Goal: Book appointment/travel/reservation

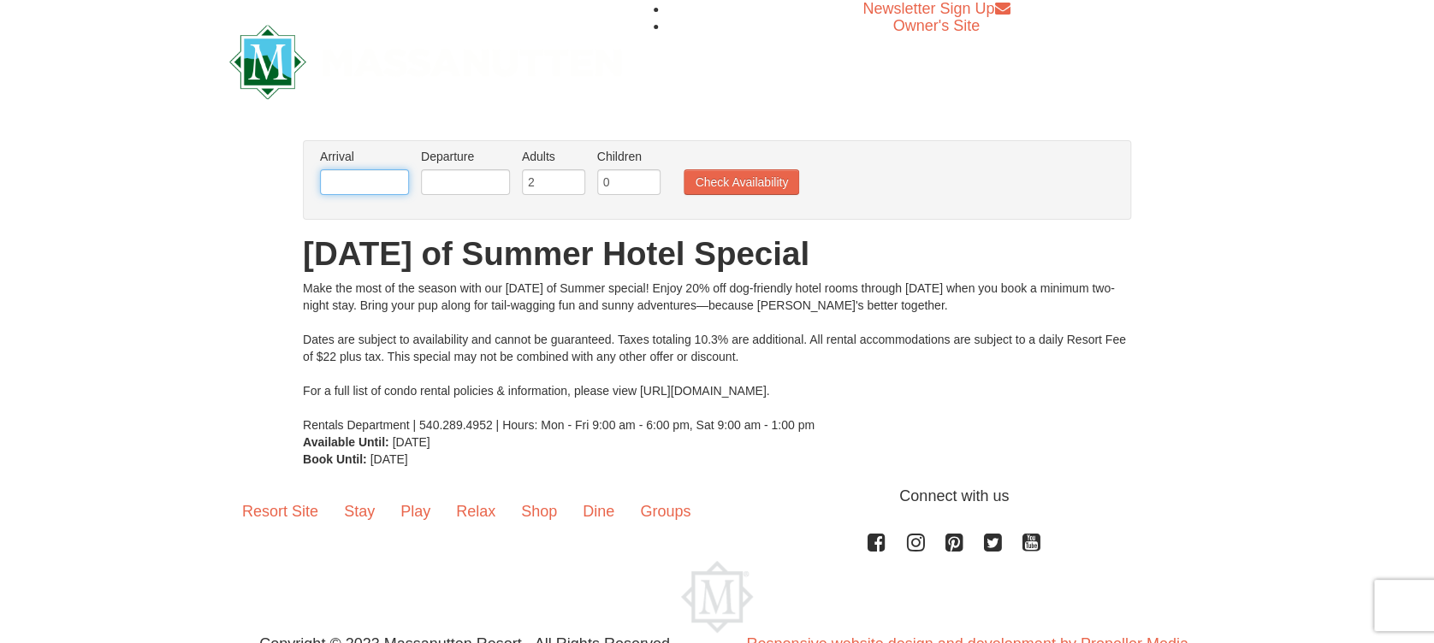
click at [369, 175] on input "text" at bounding box center [364, 182] width 89 height 26
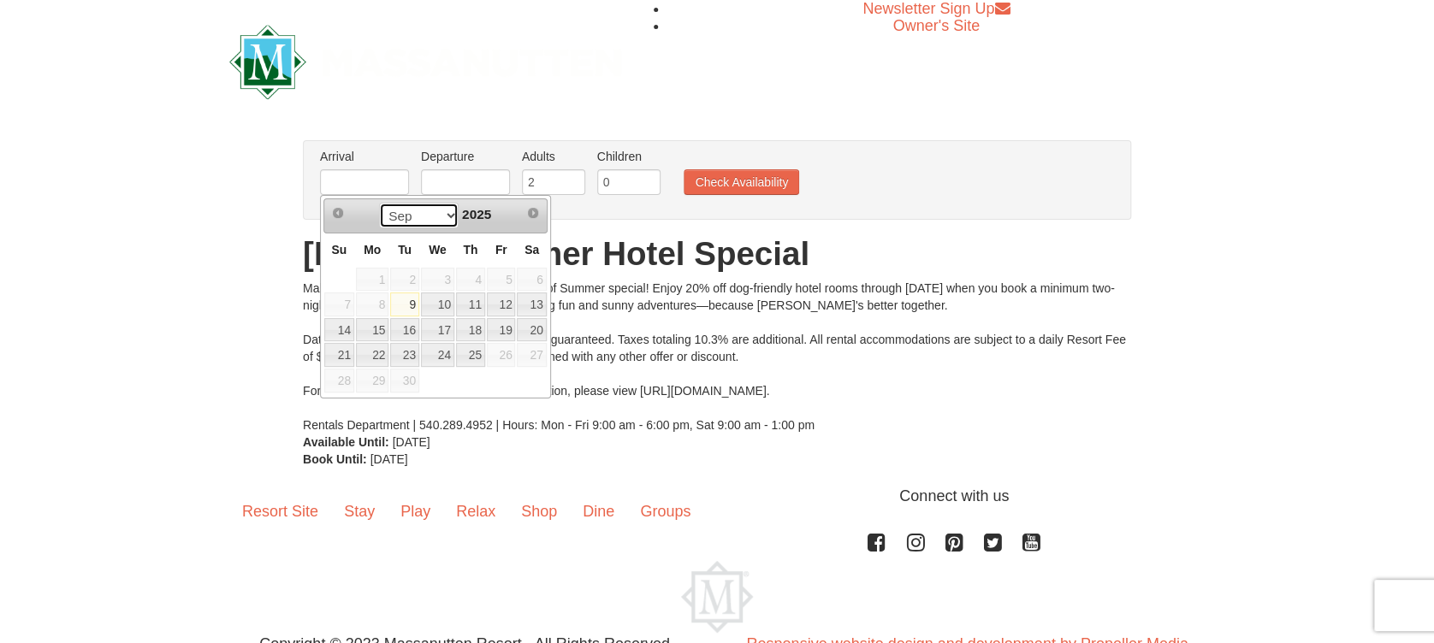
click at [447, 214] on select "Sep" at bounding box center [419, 216] width 80 height 26
click at [75, 291] on div "× From: To: Adults: 2 Children: 0 Change Arrival Please format dates MM/DD/YYYY…" at bounding box center [717, 304] width 1434 height 362
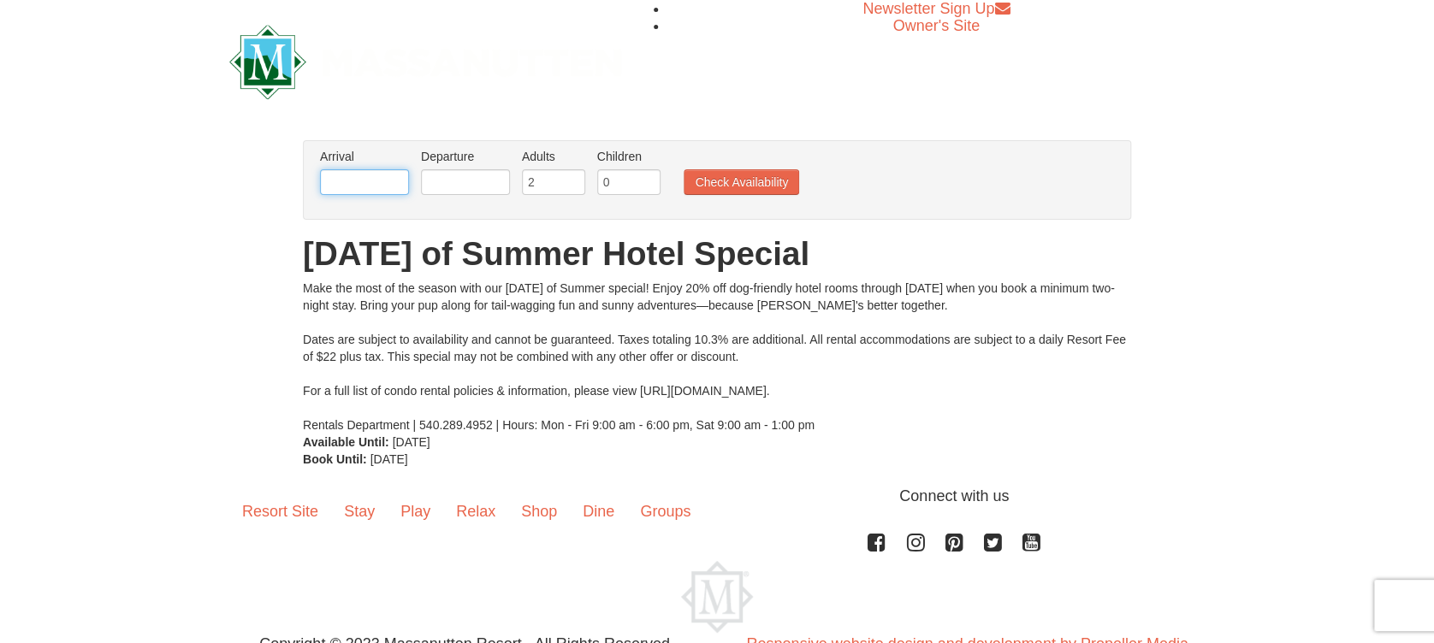
click at [404, 184] on input "text" at bounding box center [364, 182] width 89 height 26
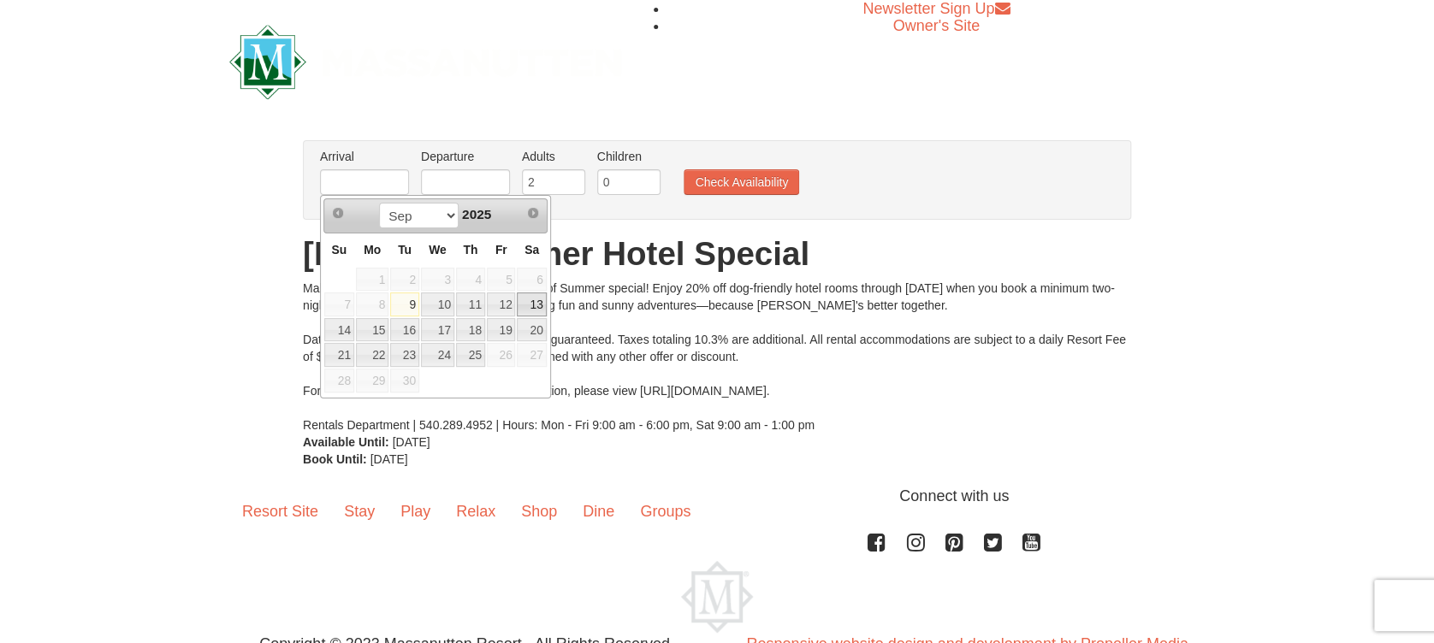
click at [536, 305] on link "13" at bounding box center [531, 305] width 29 height 24
type input "[DATE]"
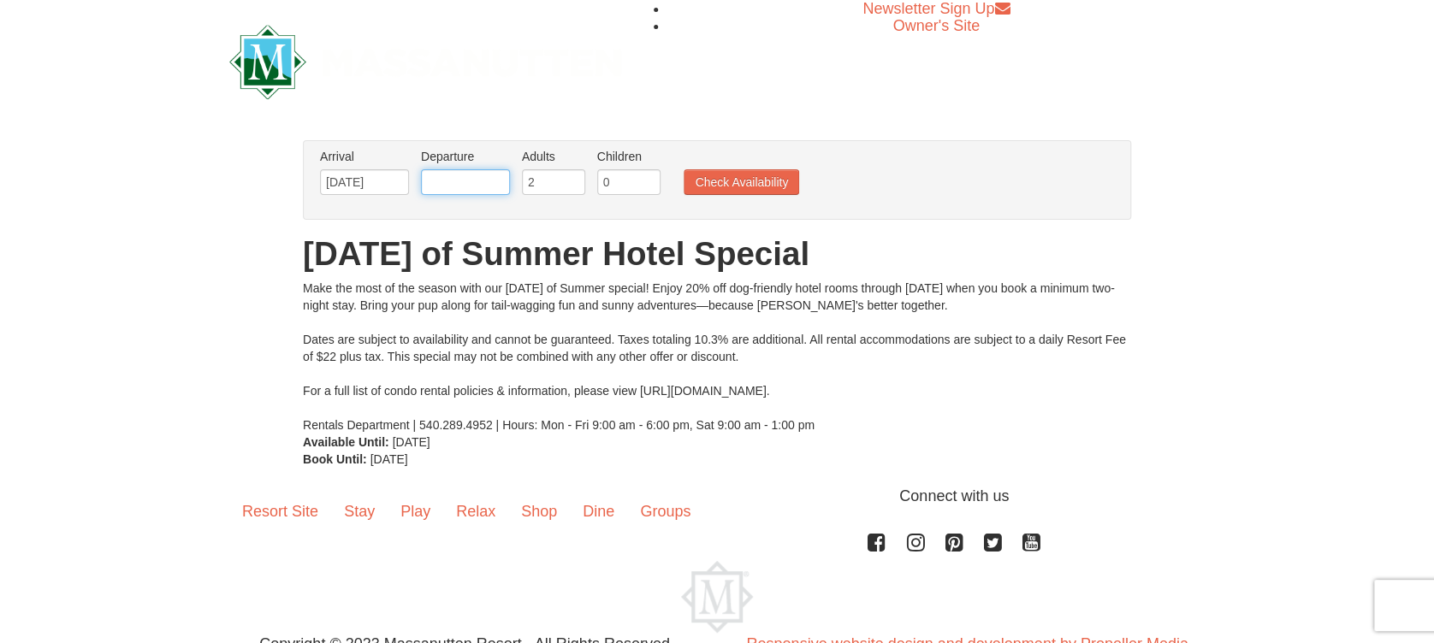
click at [431, 175] on input "text" at bounding box center [465, 182] width 89 height 26
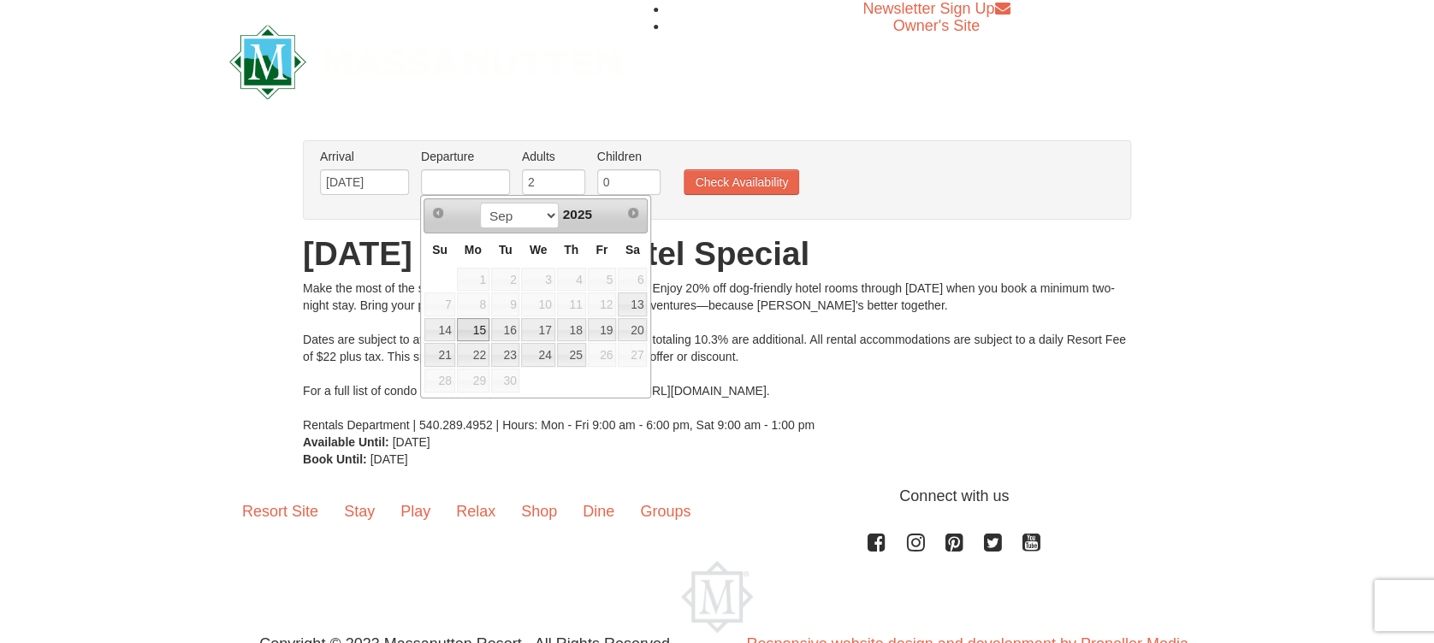
click at [477, 325] on link "15" at bounding box center [473, 330] width 33 height 24
type input "[DATE]"
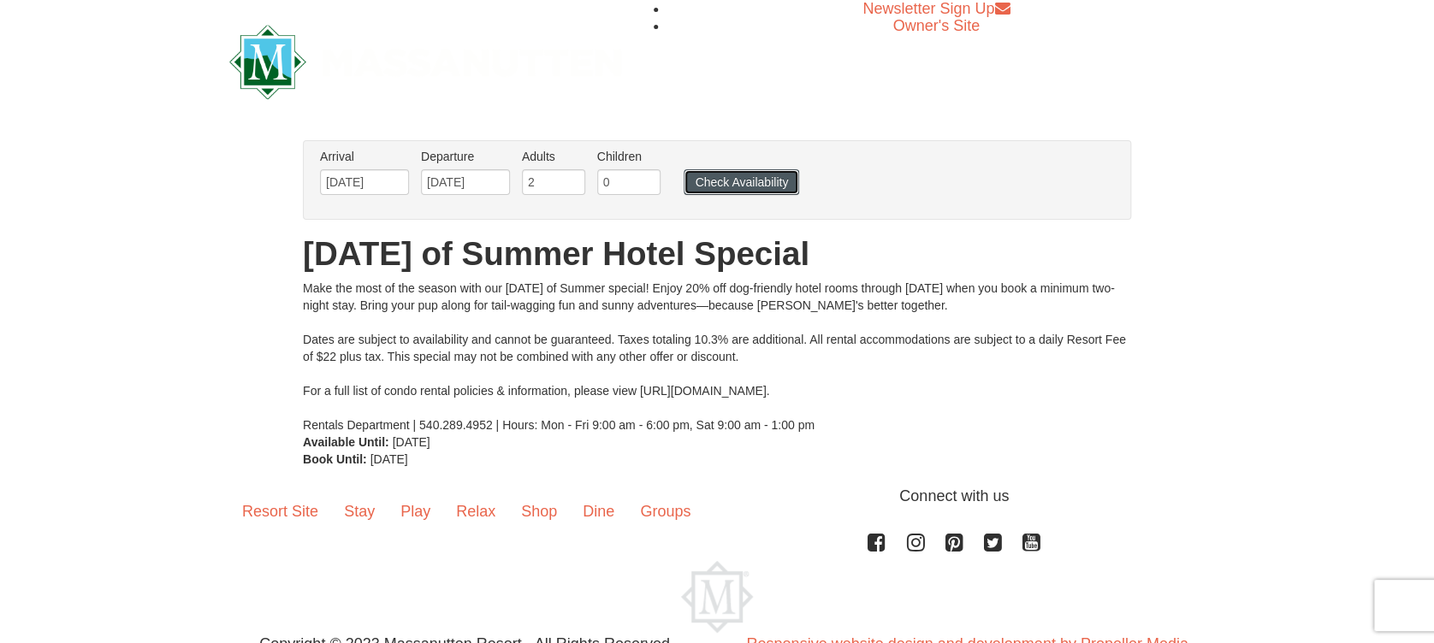
click at [734, 182] on button "Check Availability" at bounding box center [741, 182] width 115 height 26
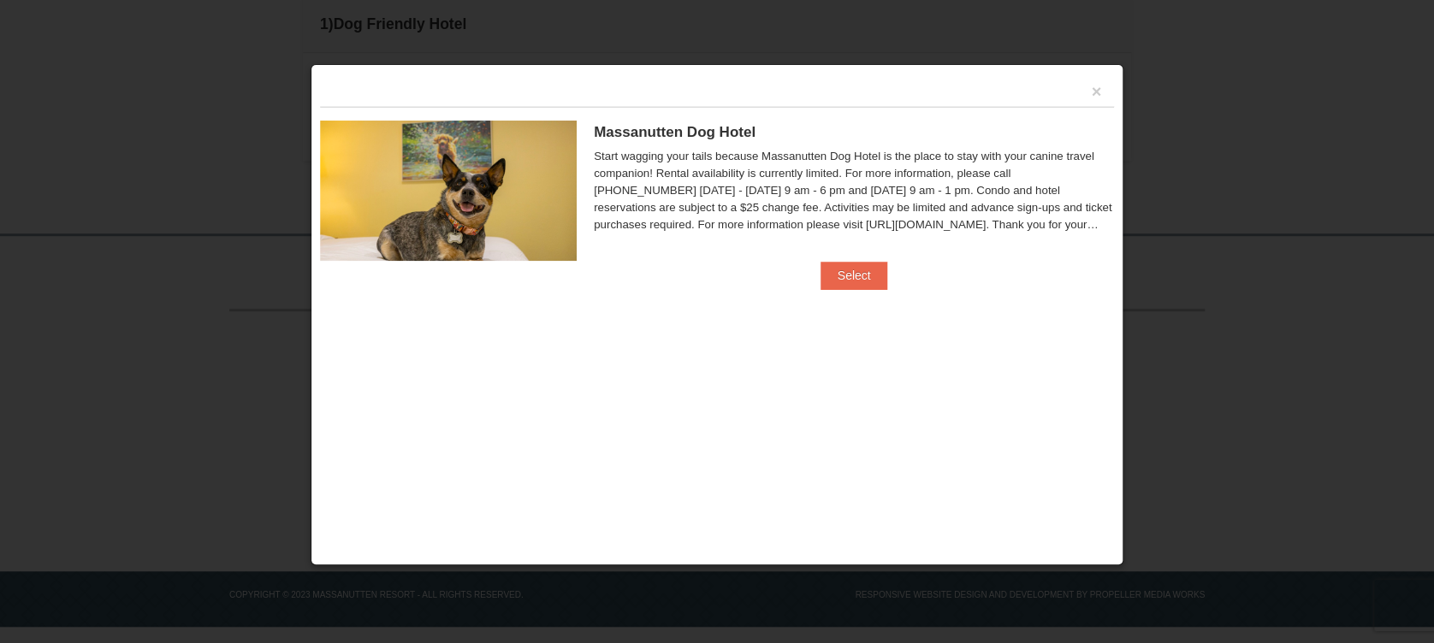
scroll to position [458, 0]
click at [841, 279] on button "Select" at bounding box center [854, 275] width 68 height 27
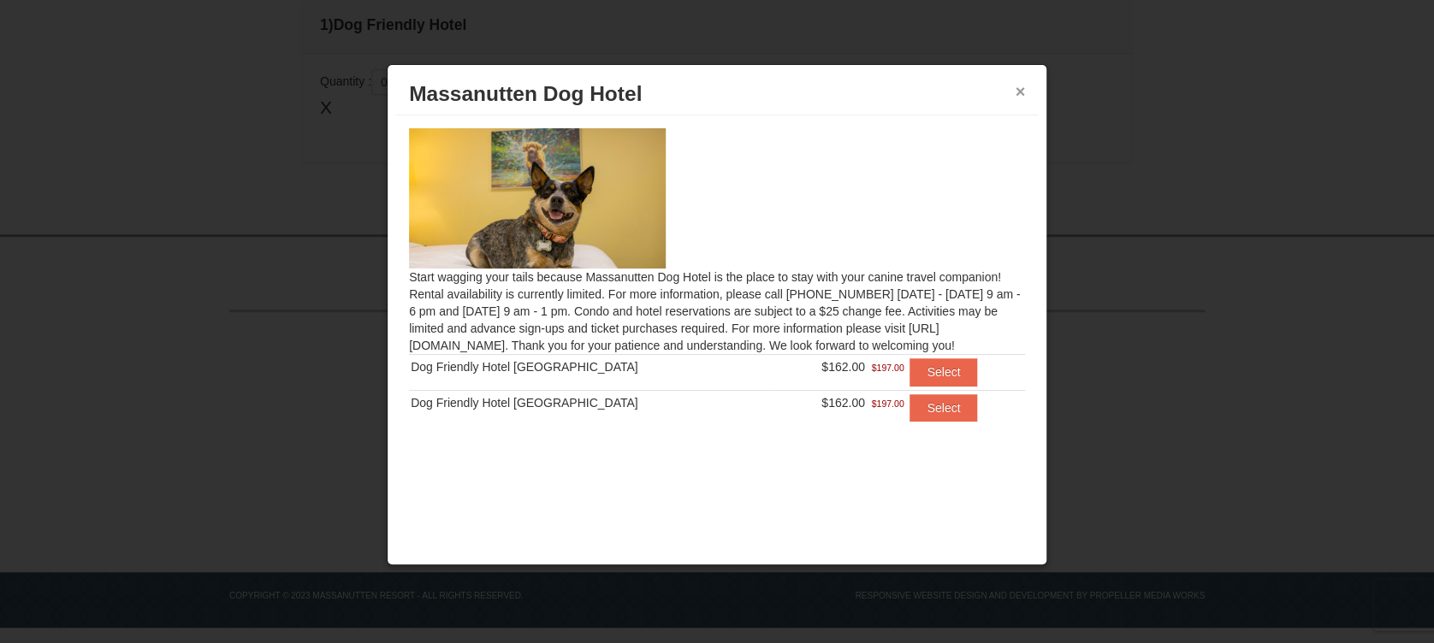
click at [1021, 86] on button "×" at bounding box center [1020, 91] width 10 height 17
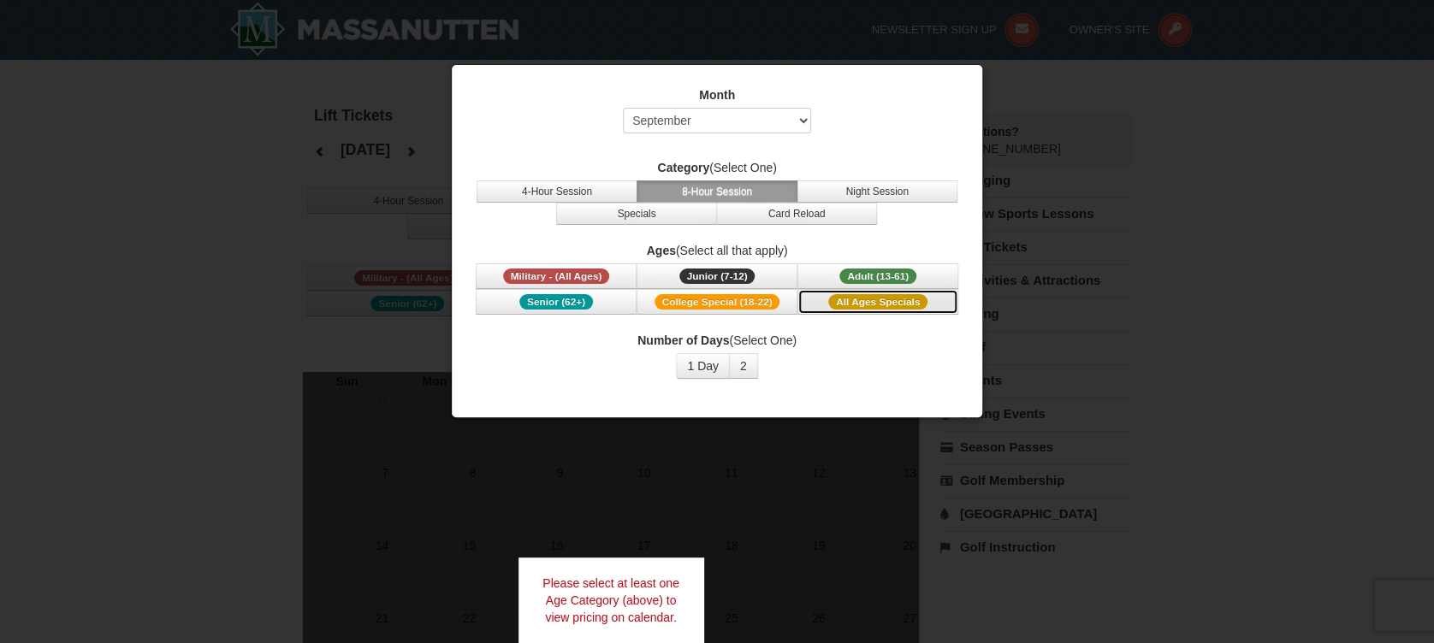
click at [884, 297] on span "All Ages Specials" at bounding box center [877, 301] width 99 height 15
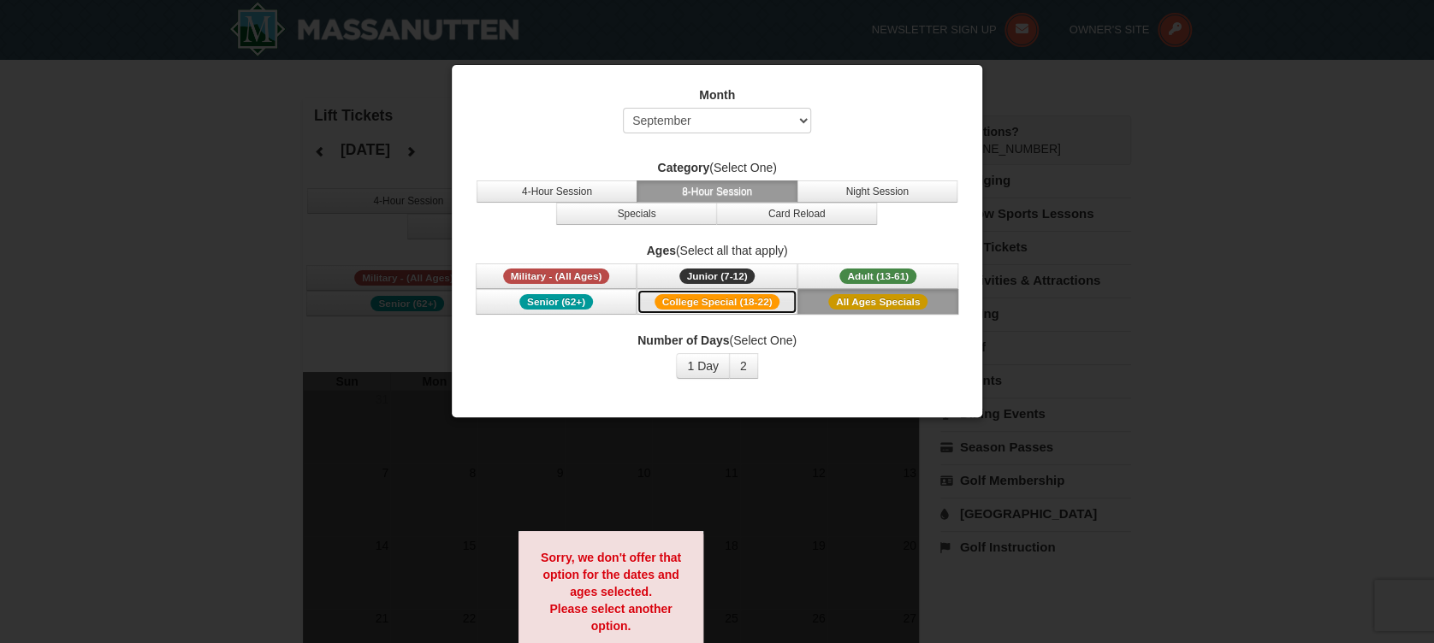
click at [725, 300] on span "College Special (18-22)" at bounding box center [717, 301] width 126 height 15
click at [705, 121] on select "Select September October November December January February March April May Jun…" at bounding box center [717, 121] width 188 height 26
click at [623, 108] on select "Select September October November December January February March April May Jun…" at bounding box center [717, 121] width 188 height 26
click at [853, 128] on div "Month Select September October November December January February March April M…" at bounding box center [717, 114] width 488 height 56
click at [734, 300] on span "College Special (18-22)" at bounding box center [717, 301] width 126 height 15
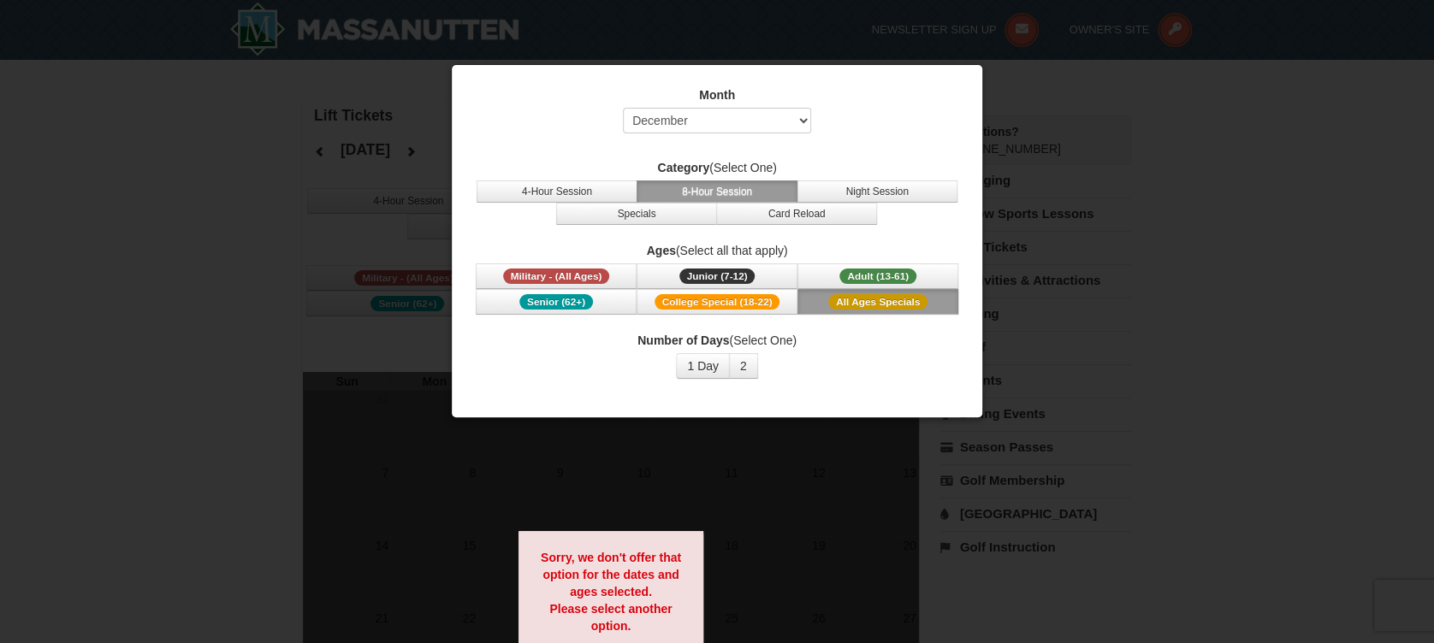
click at [848, 305] on span "All Ages Specials" at bounding box center [877, 301] width 99 height 15
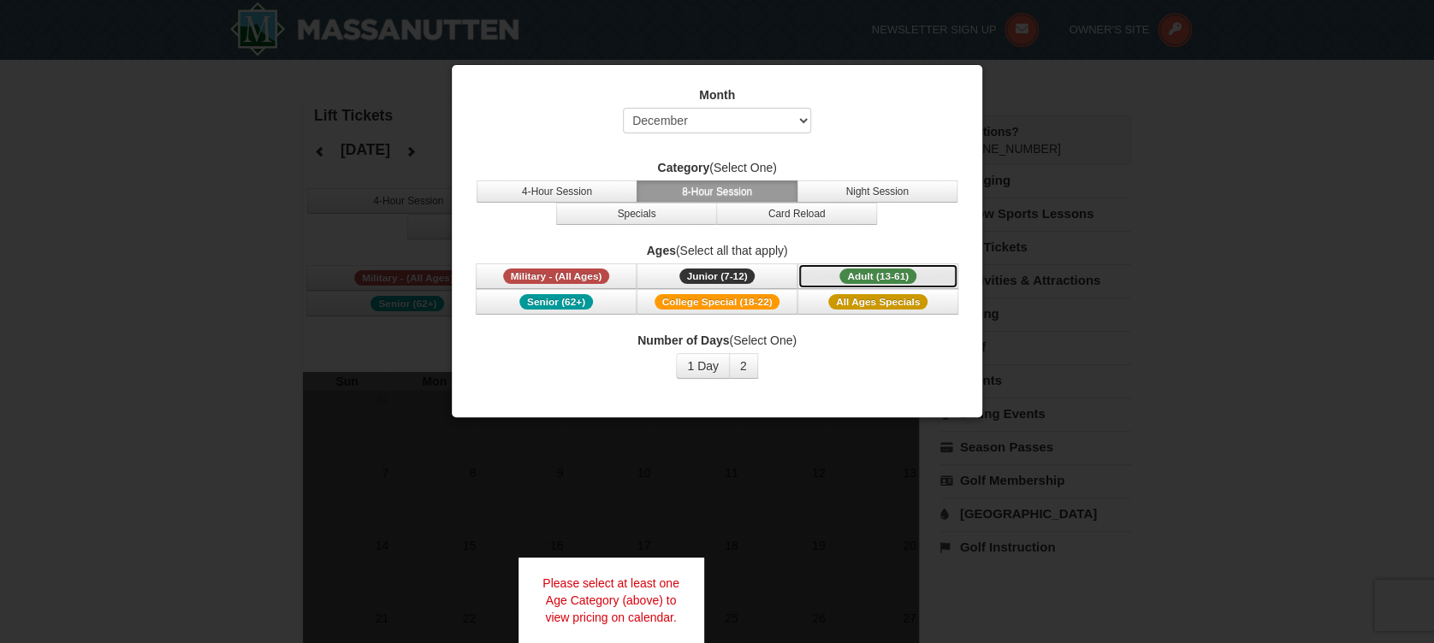
click at [865, 269] on span "Adult (13-61)" at bounding box center [877, 276] width 77 height 15
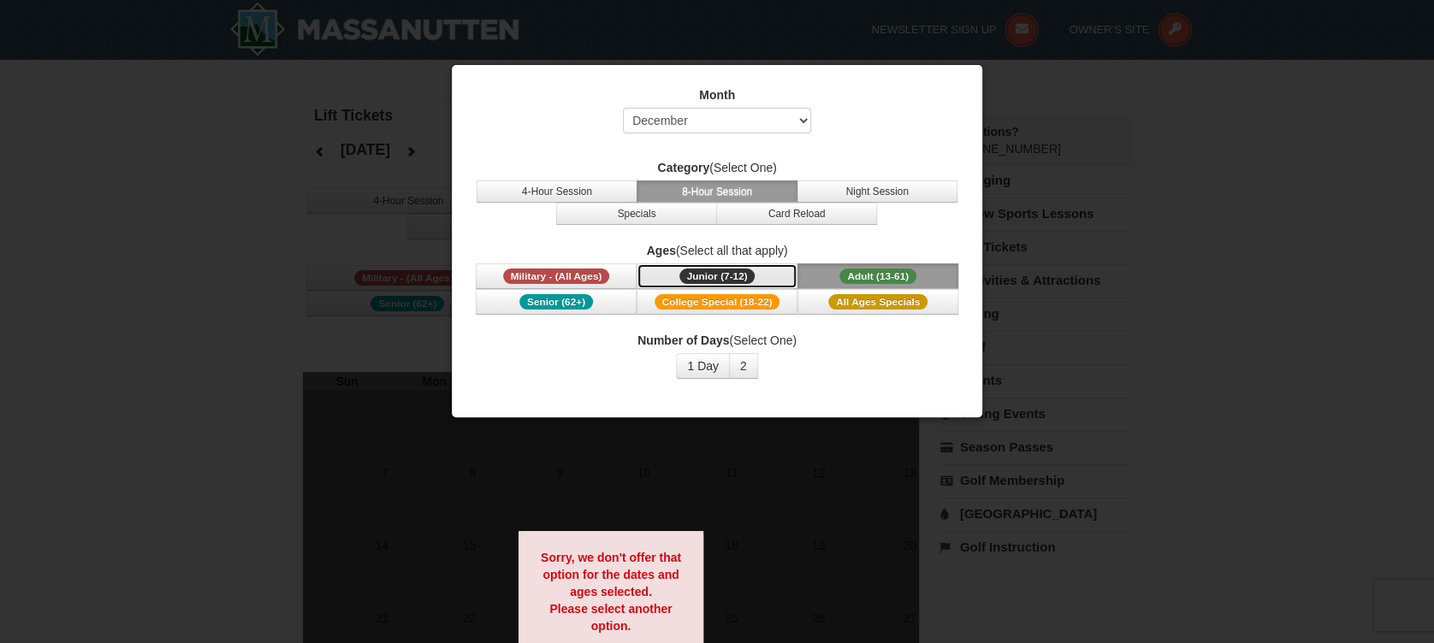
click at [723, 269] on span "Junior (7-12)" at bounding box center [717, 276] width 76 height 15
click at [526, 187] on button "4-Hour Session" at bounding box center [557, 192] width 161 height 22
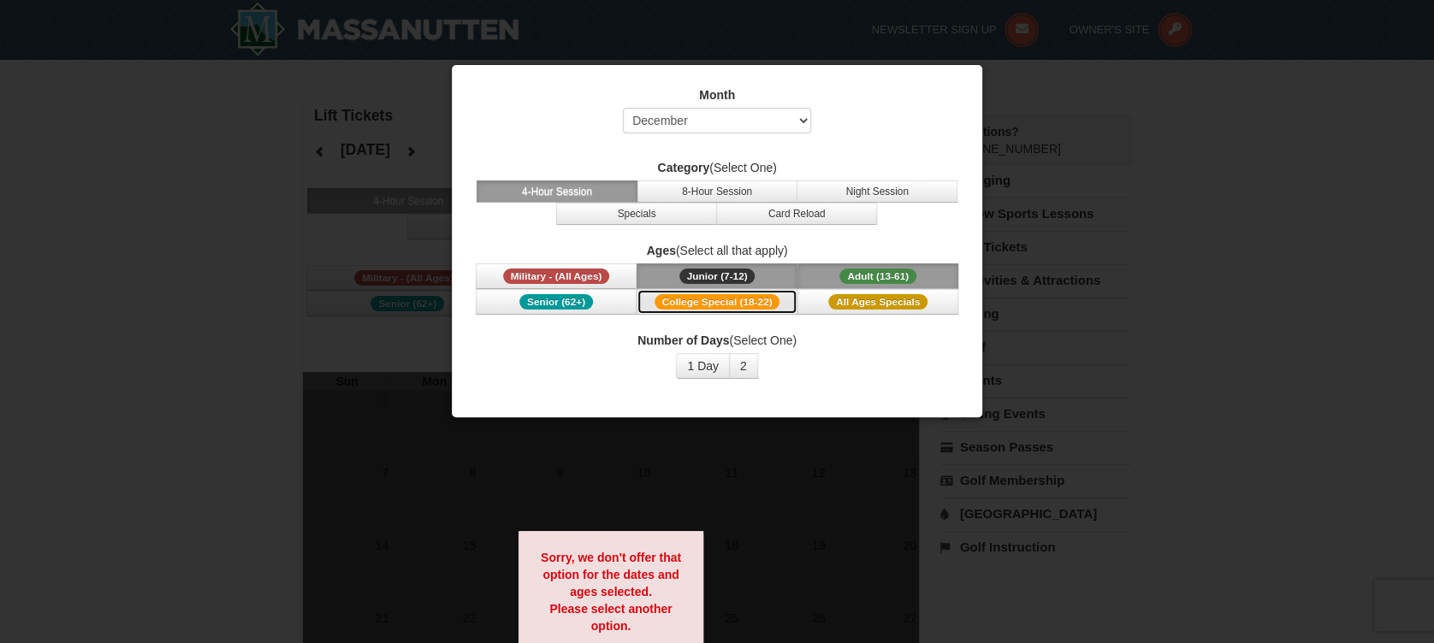
click at [732, 300] on span "College Special (18-22)" at bounding box center [717, 301] width 126 height 15
click at [856, 304] on span "All Ages Specials" at bounding box center [877, 301] width 99 height 15
click at [862, 275] on span "Adult (13-61)" at bounding box center [877, 276] width 77 height 15
click at [723, 270] on span "Junior (7-12)" at bounding box center [717, 276] width 76 height 15
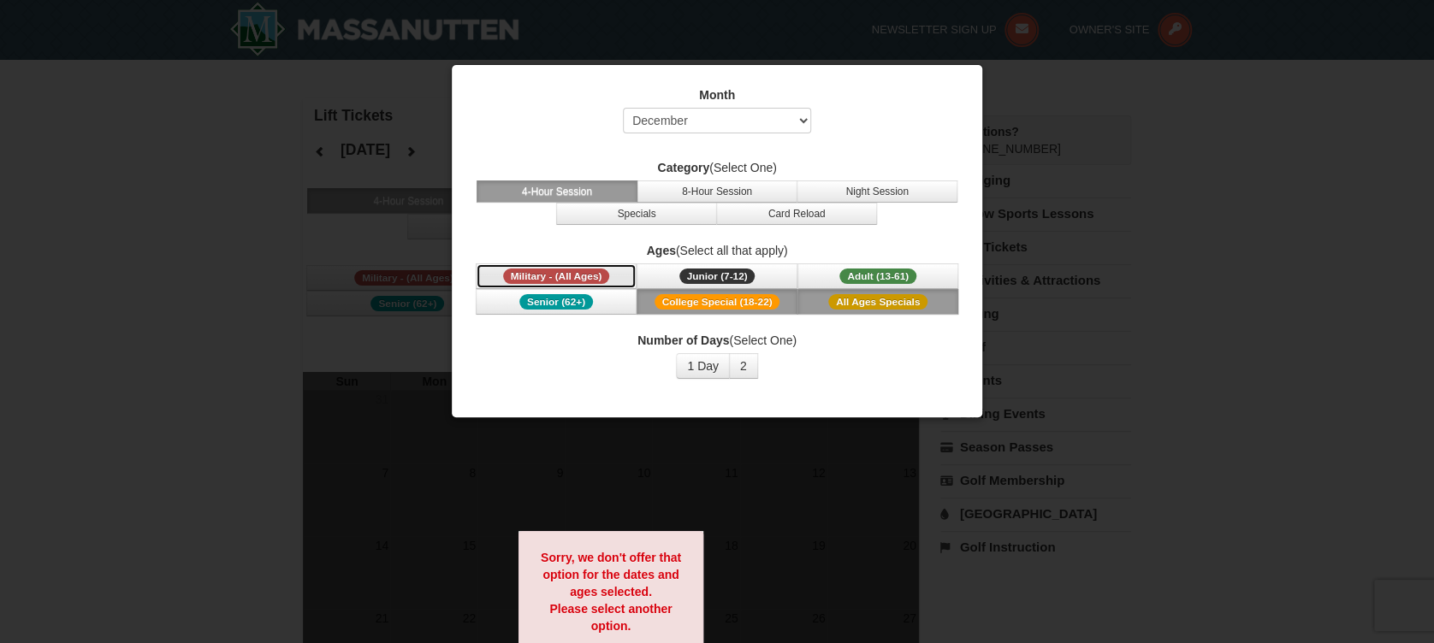
click at [529, 272] on span "Military - (All Ages)" at bounding box center [556, 276] width 107 height 15
click at [537, 295] on span "Senior (62+)" at bounding box center [556, 301] width 74 height 15
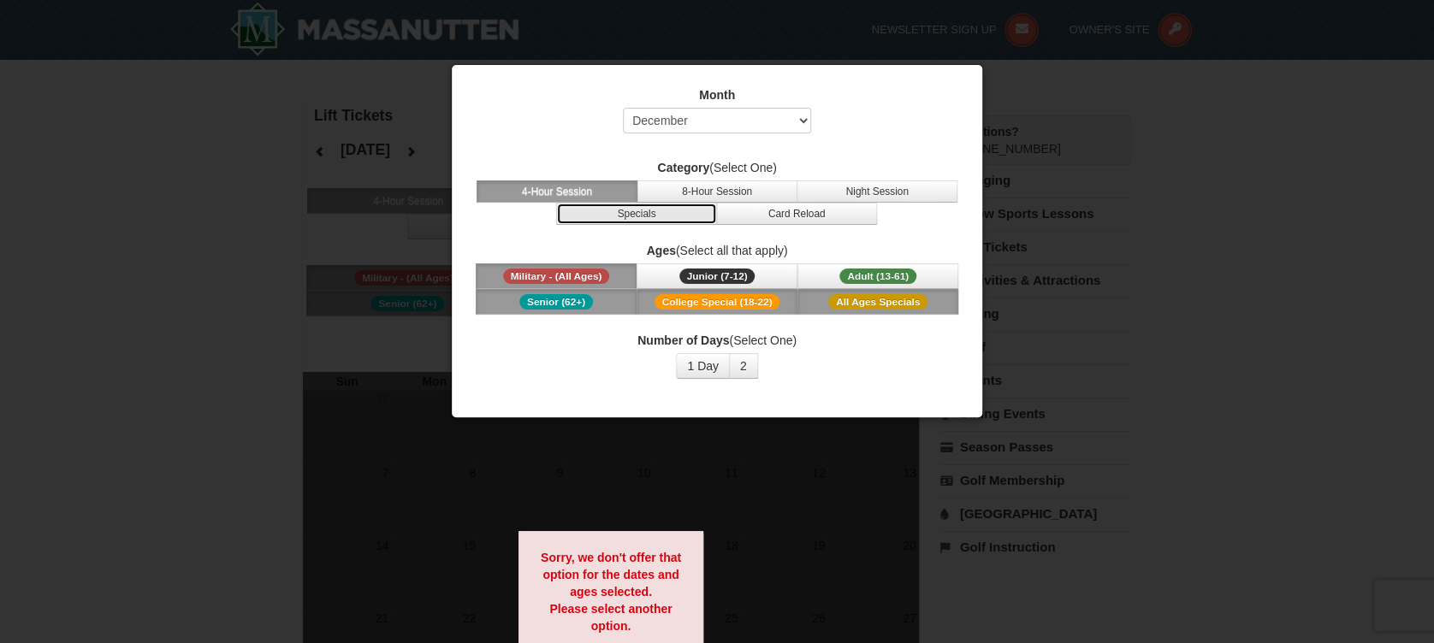
click at [642, 212] on button "Specials" at bounding box center [636, 214] width 161 height 22
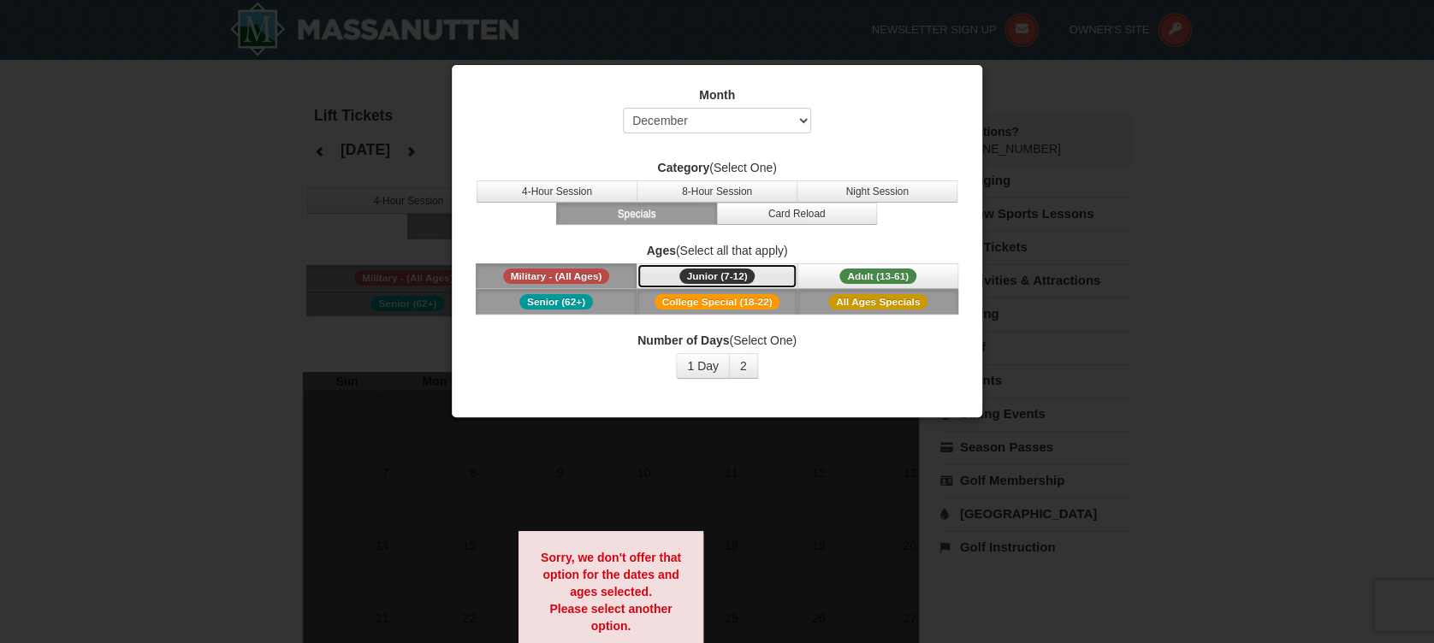
click at [725, 277] on span "Junior (7-12)" at bounding box center [717, 276] width 76 height 15
click at [729, 301] on span "College Special (18-22)" at bounding box center [717, 301] width 126 height 15
click at [859, 301] on span "All Ages Specials" at bounding box center [877, 301] width 99 height 15
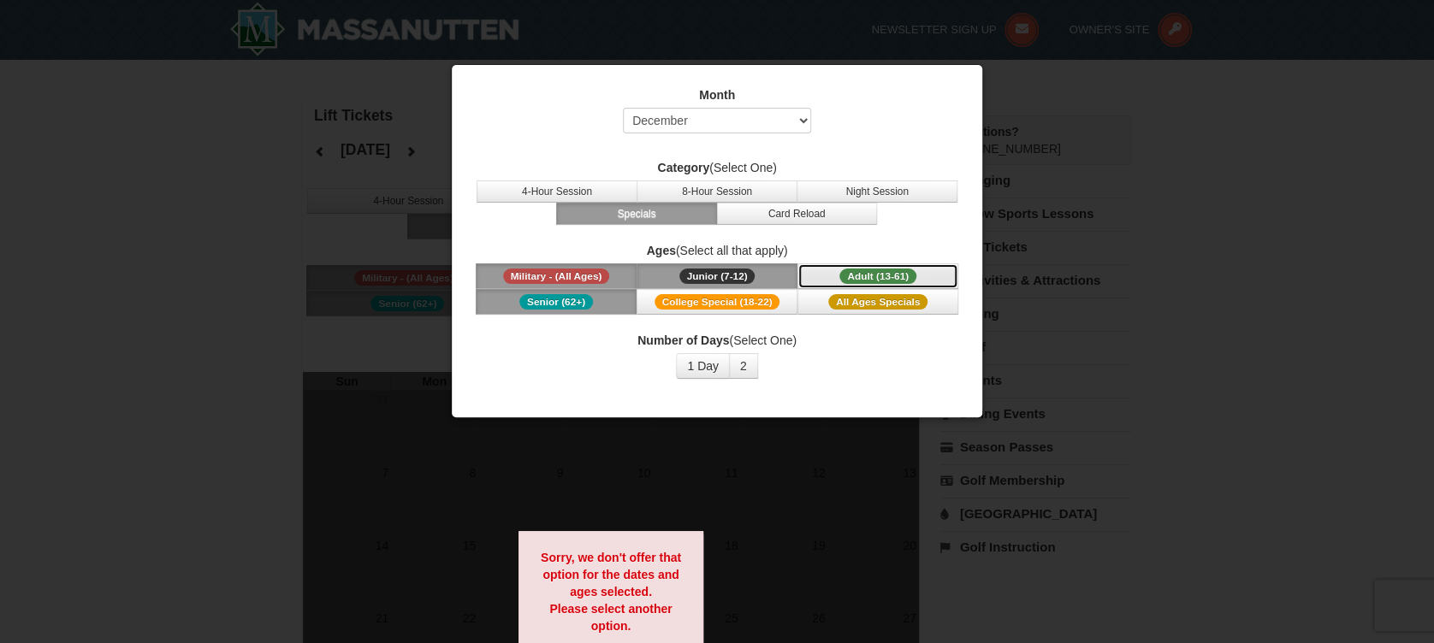
click at [862, 275] on span "Adult (13-61)" at bounding box center [877, 276] width 77 height 15
click at [721, 277] on span "Junior (7-12)" at bounding box center [717, 276] width 76 height 15
click at [566, 273] on span "Military - (All Ages)" at bounding box center [556, 276] width 107 height 15
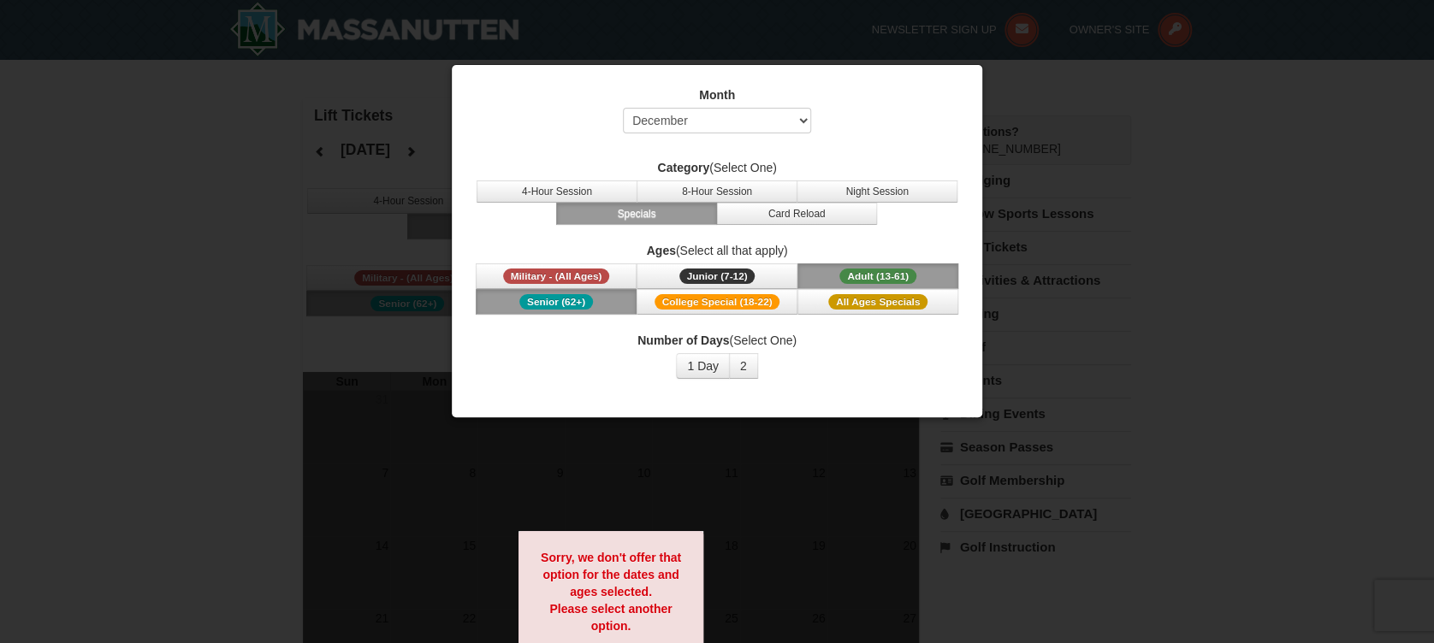
click at [558, 299] on span "Senior (62+)" at bounding box center [556, 301] width 74 height 15
click at [513, 178] on div "Category (Select One) 4-Hour Session 8-Hour Session Night Session Specials Card…" at bounding box center [717, 192] width 488 height 66
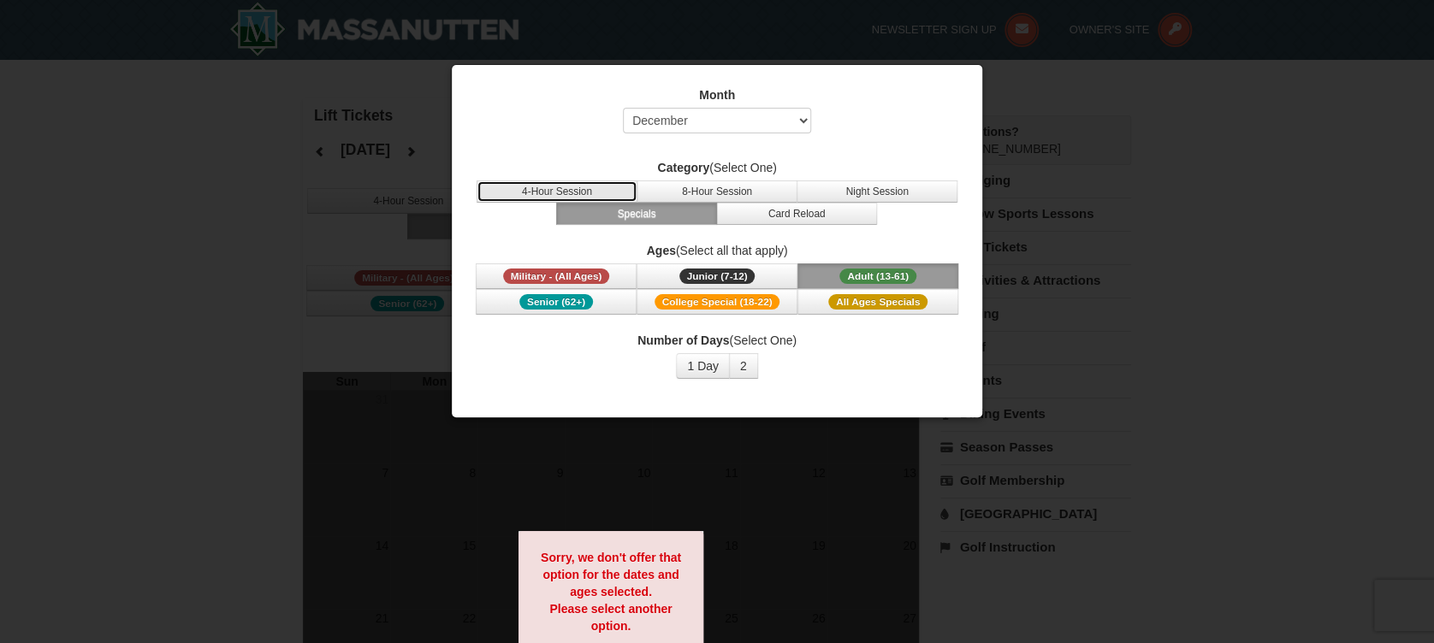
click at [519, 187] on button "4-Hour Session" at bounding box center [557, 192] width 161 height 22
click at [1191, 352] on div at bounding box center [717, 321] width 1434 height 643
click at [1163, 145] on div at bounding box center [717, 321] width 1434 height 643
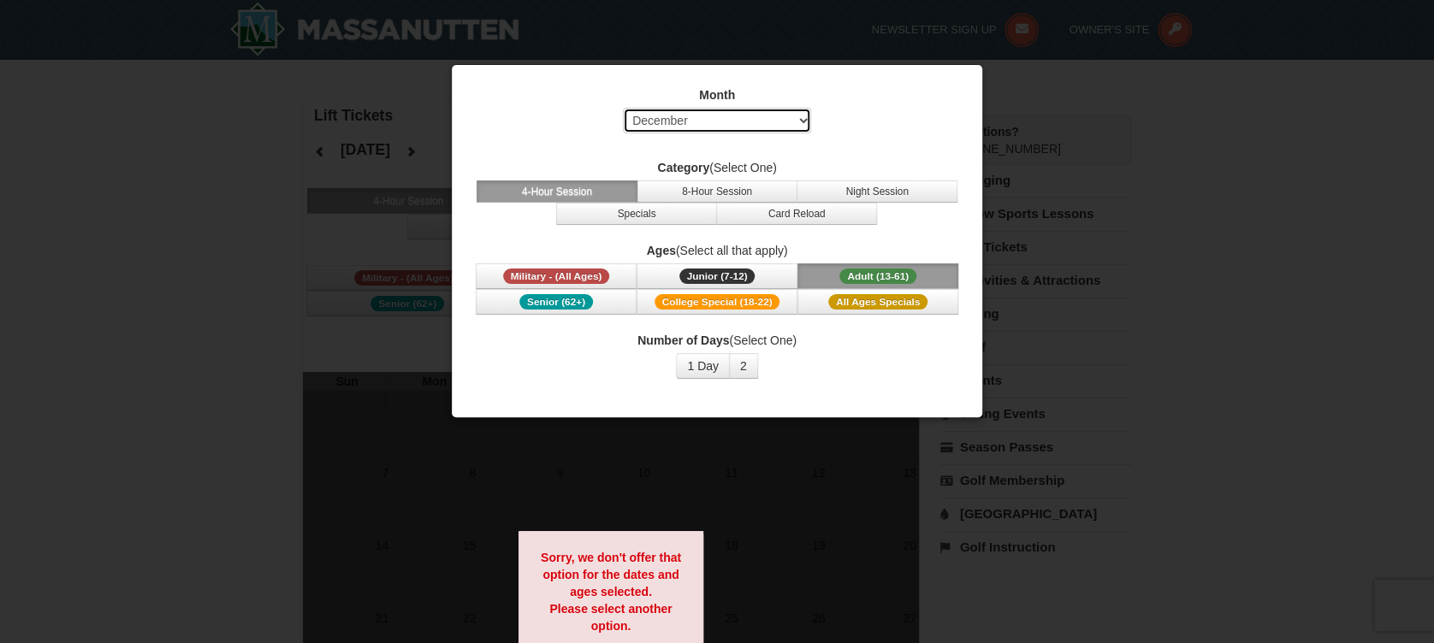
click at [803, 131] on select "Select September October November December January February March April May Jun…" at bounding box center [717, 121] width 188 height 26
select select "1"
click at [623, 108] on select "Select September October November December January February March April May Jun…" at bounding box center [717, 121] width 188 height 26
click at [885, 153] on div "Month Select September October November December January February March April M…" at bounding box center [716, 233] width 513 height 318
click at [275, 404] on div at bounding box center [717, 321] width 1434 height 643
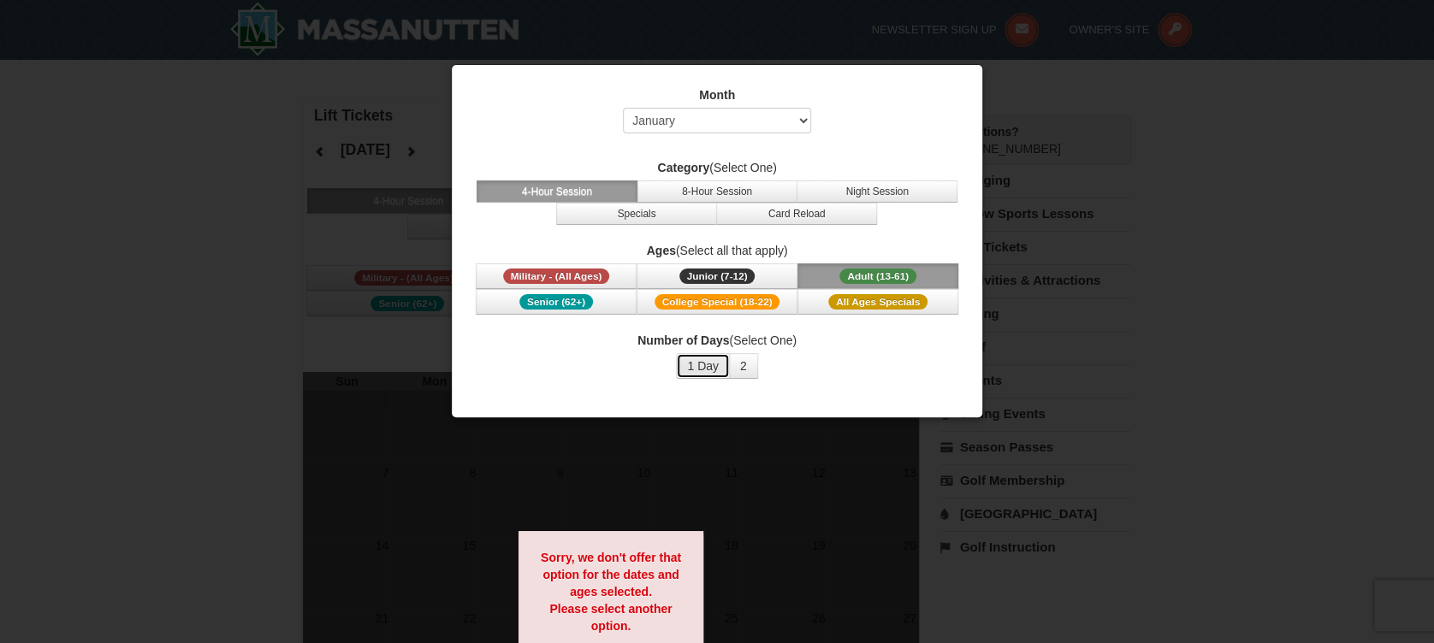
click at [706, 364] on button "1 Day" at bounding box center [703, 366] width 54 height 26
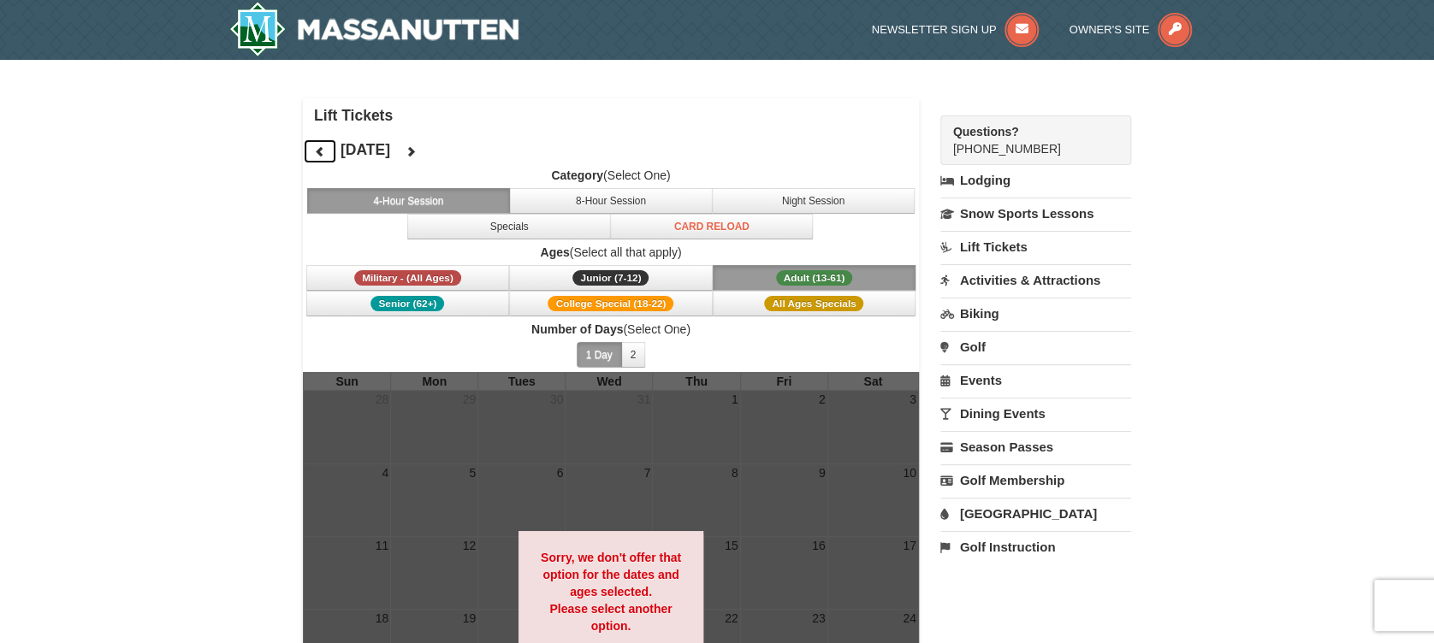
click at [315, 156] on icon at bounding box center [320, 151] width 12 height 12
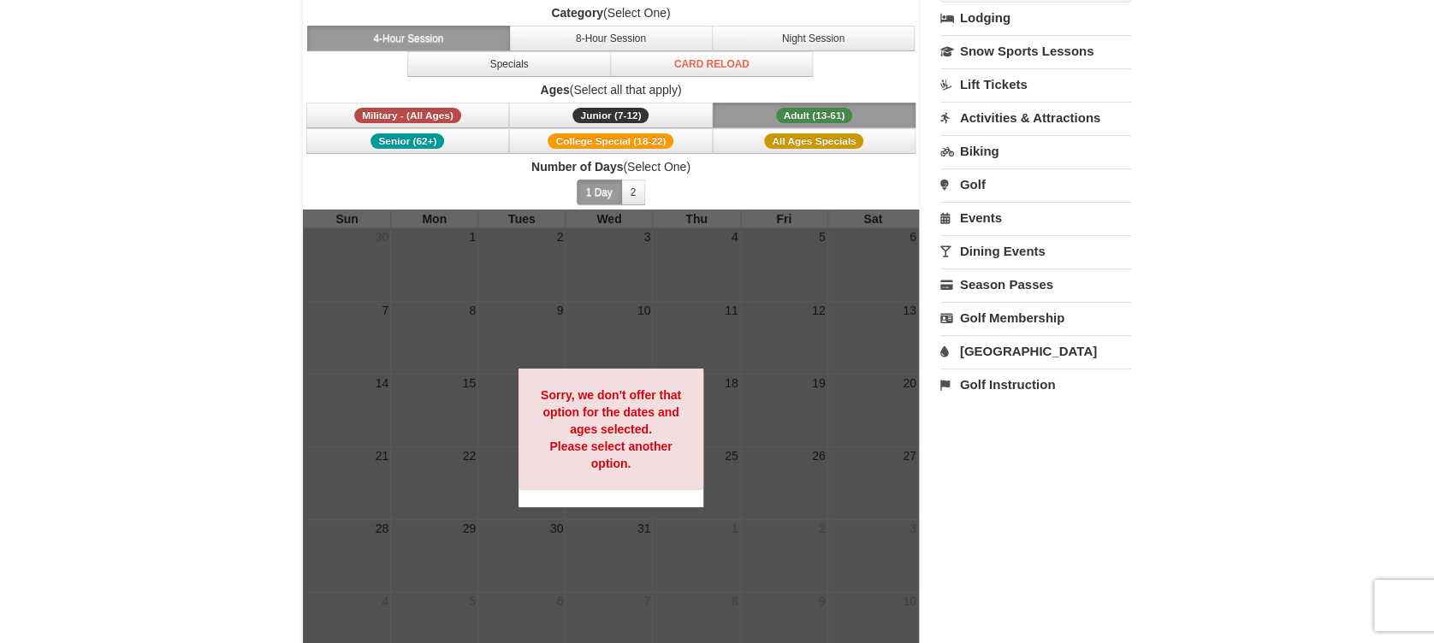
scroll to position [114, 0]
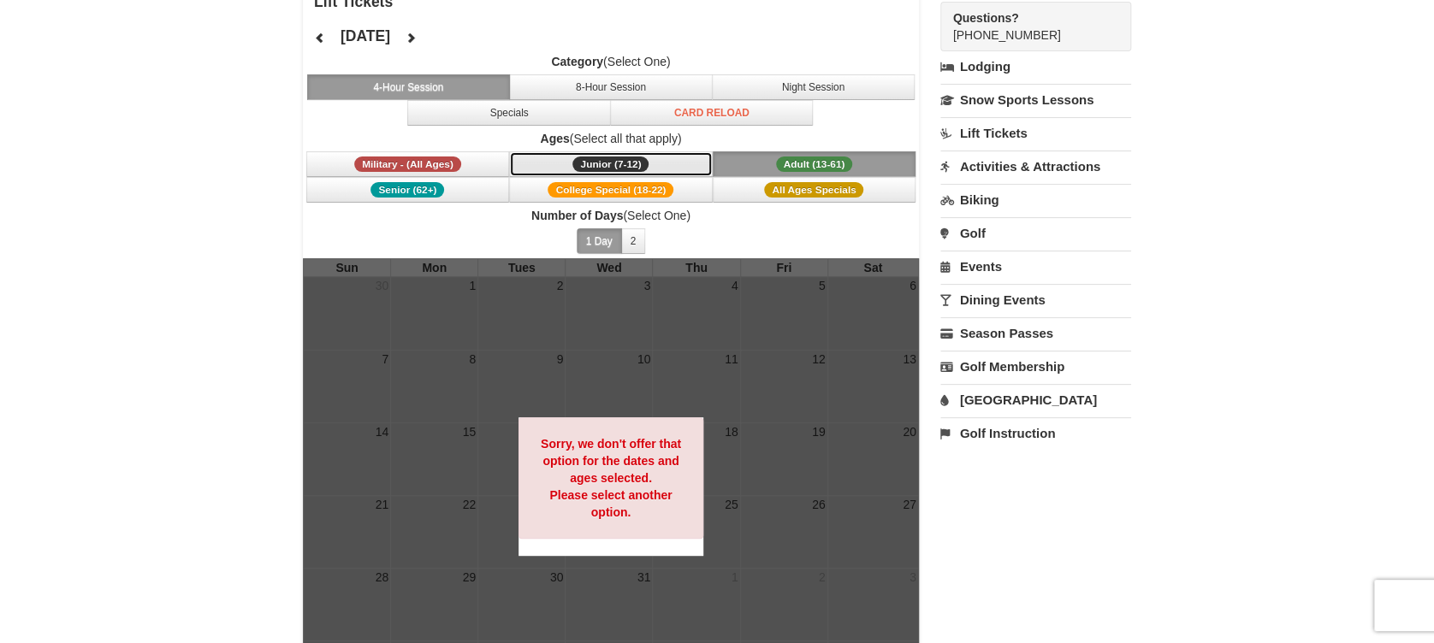
click at [595, 157] on span "Junior (7-12)" at bounding box center [610, 164] width 76 height 15
click at [434, 160] on span "Military - (All Ages)" at bounding box center [407, 164] width 107 height 15
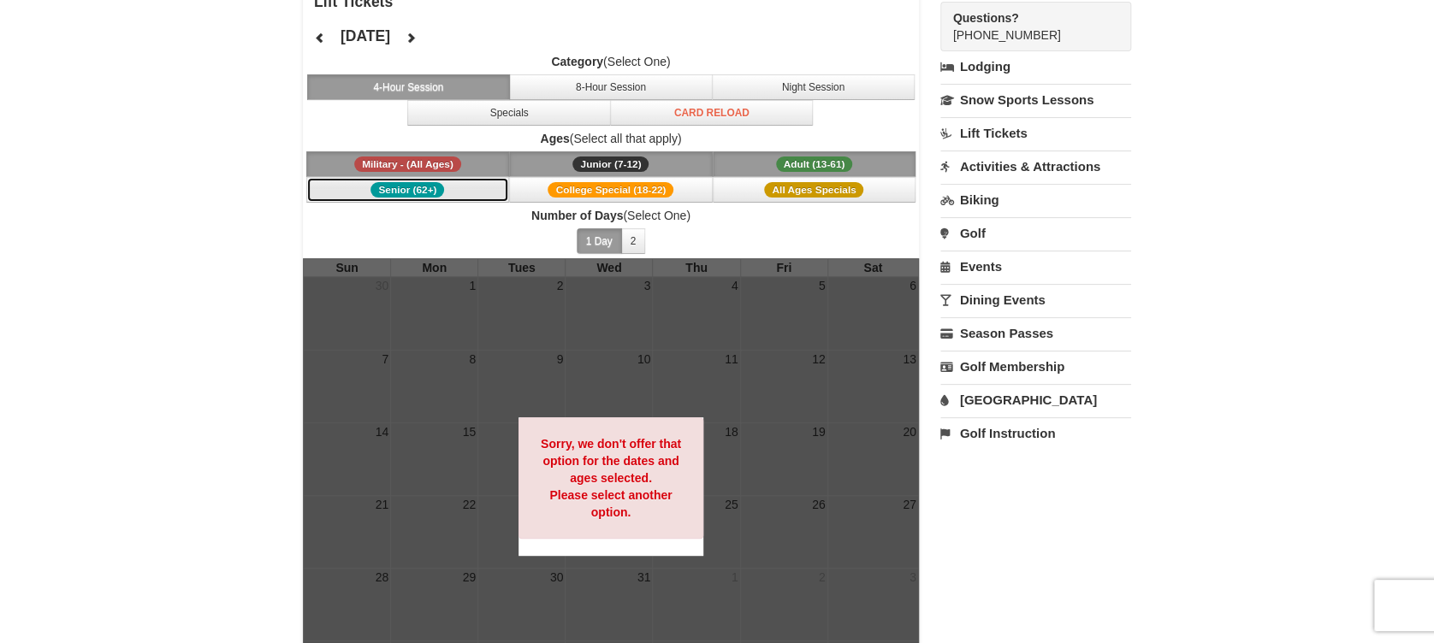
click at [444, 187] on button "Senior (62+)" at bounding box center [408, 190] width 204 height 26
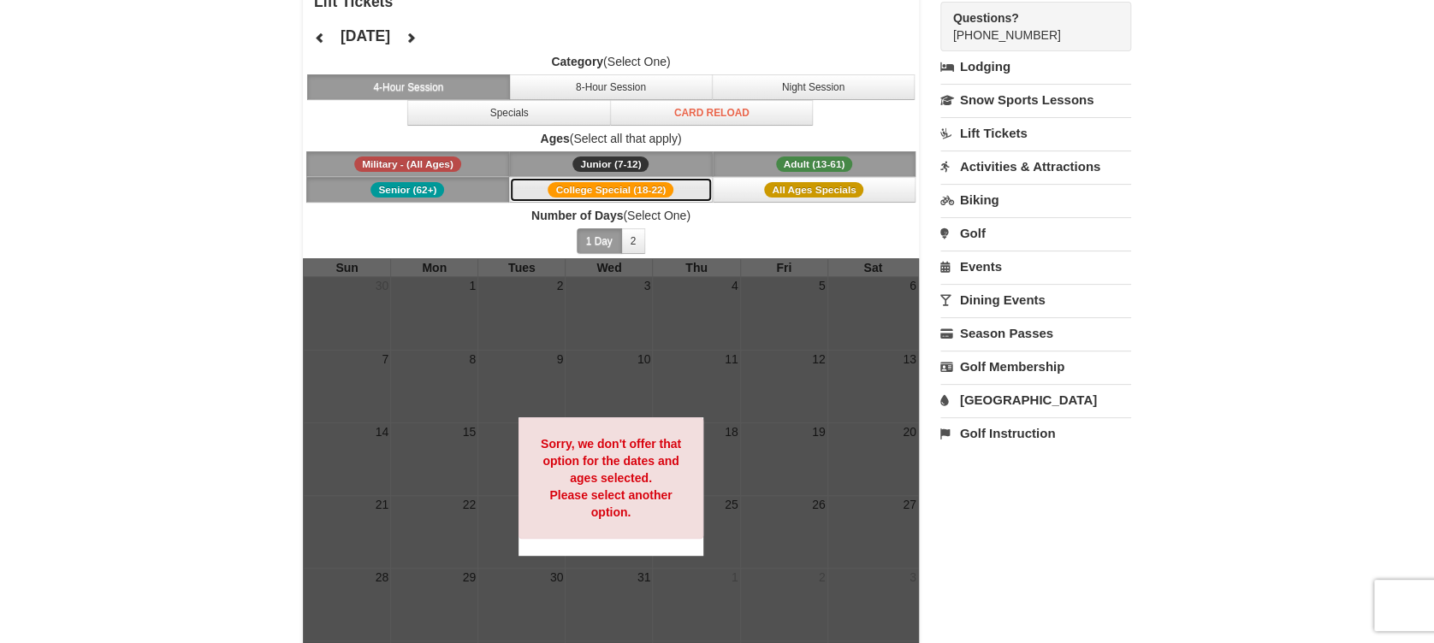
click at [585, 187] on span "College Special (18-22)" at bounding box center [611, 189] width 126 height 15
click at [751, 185] on button "All Ages Specials" at bounding box center [815, 190] width 204 height 26
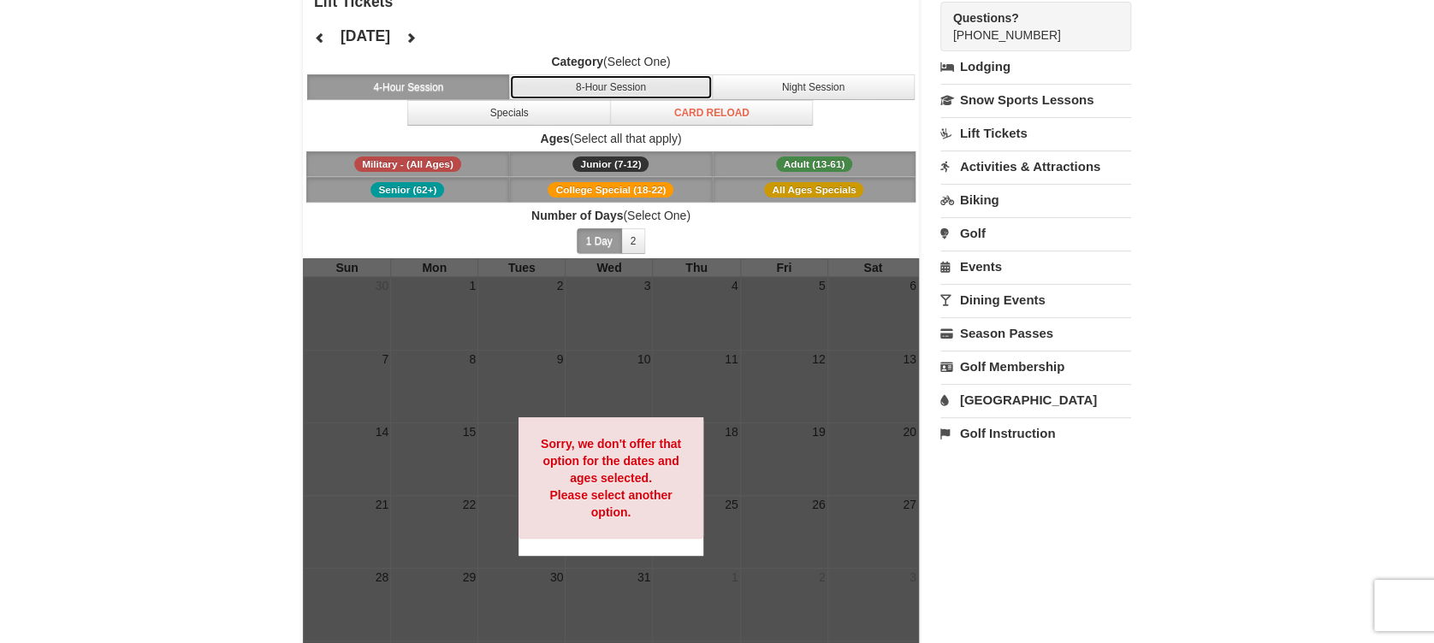
click at [654, 92] on button "8-Hour Session" at bounding box center [611, 87] width 204 height 26
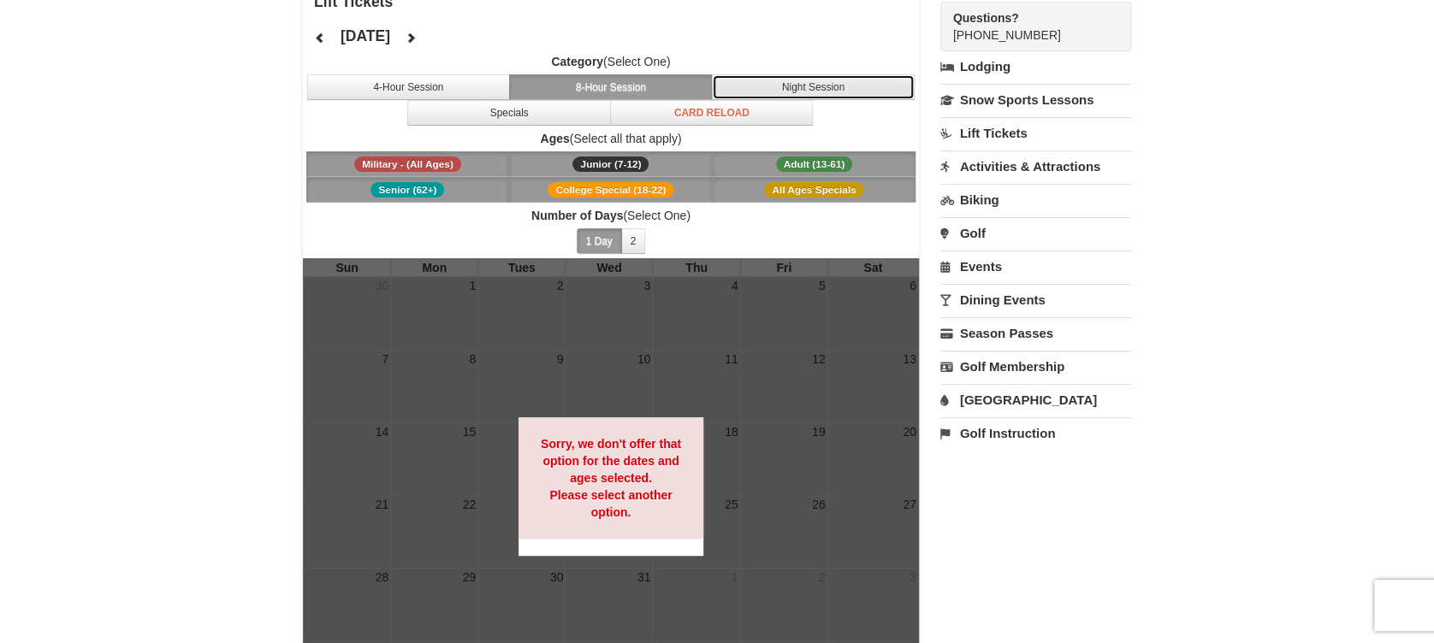
click at [862, 75] on button "Night Session" at bounding box center [814, 87] width 204 height 26
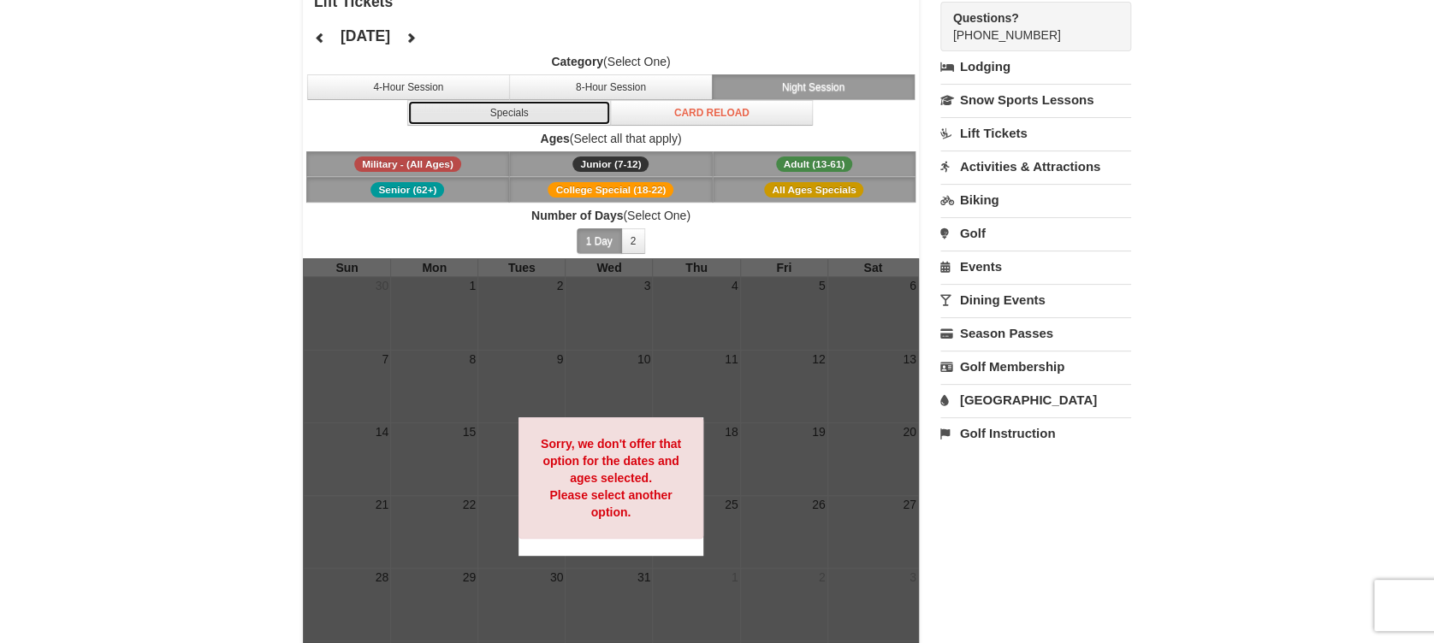
click at [536, 110] on button "Specials" at bounding box center [509, 113] width 204 height 26
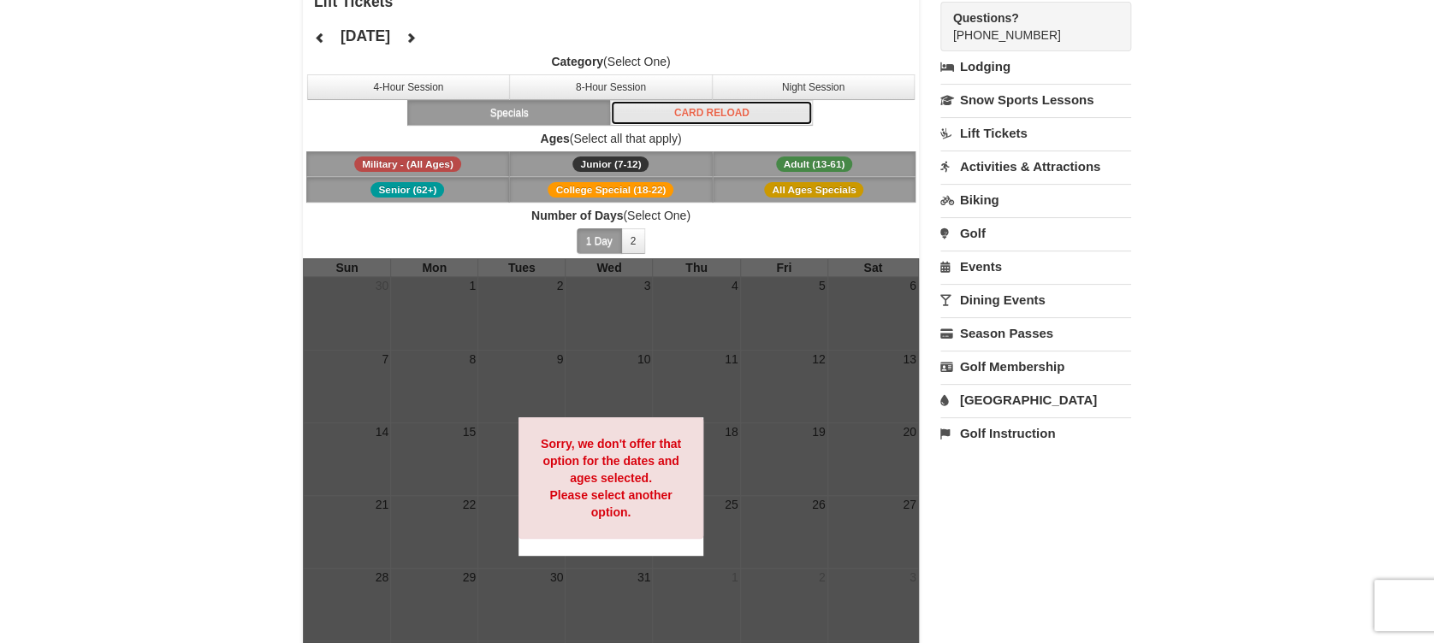
click at [715, 115] on button "Card Reload" at bounding box center [712, 113] width 204 height 26
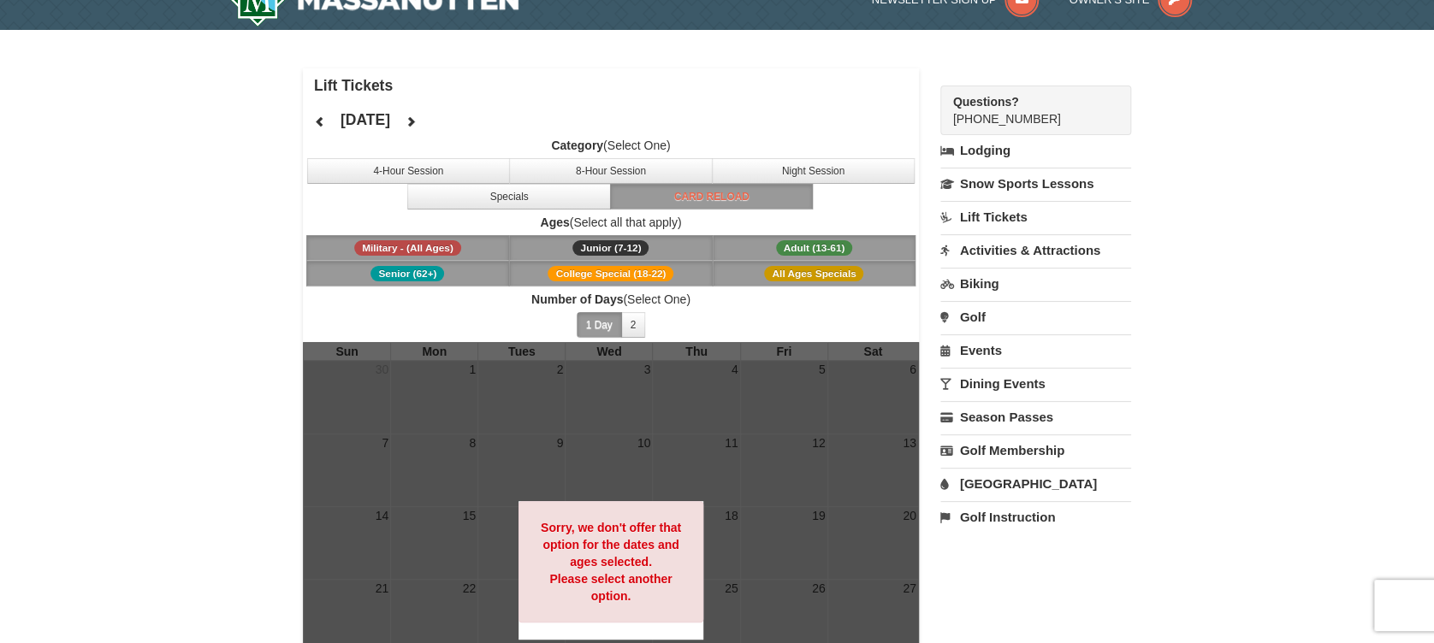
scroll to position [0, 0]
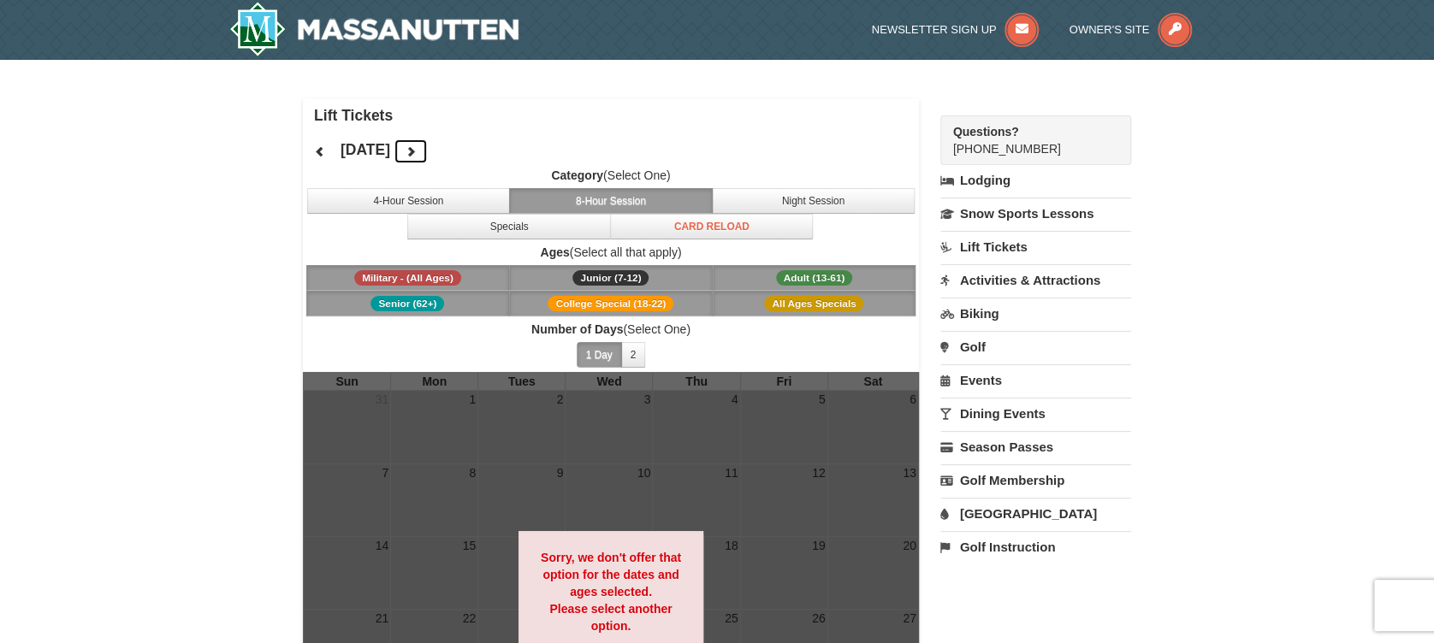
click at [417, 149] on icon at bounding box center [411, 151] width 12 height 12
click at [428, 143] on button at bounding box center [411, 152] width 34 height 26
click at [417, 149] on icon at bounding box center [411, 151] width 12 height 12
click at [428, 148] on button at bounding box center [411, 152] width 34 height 26
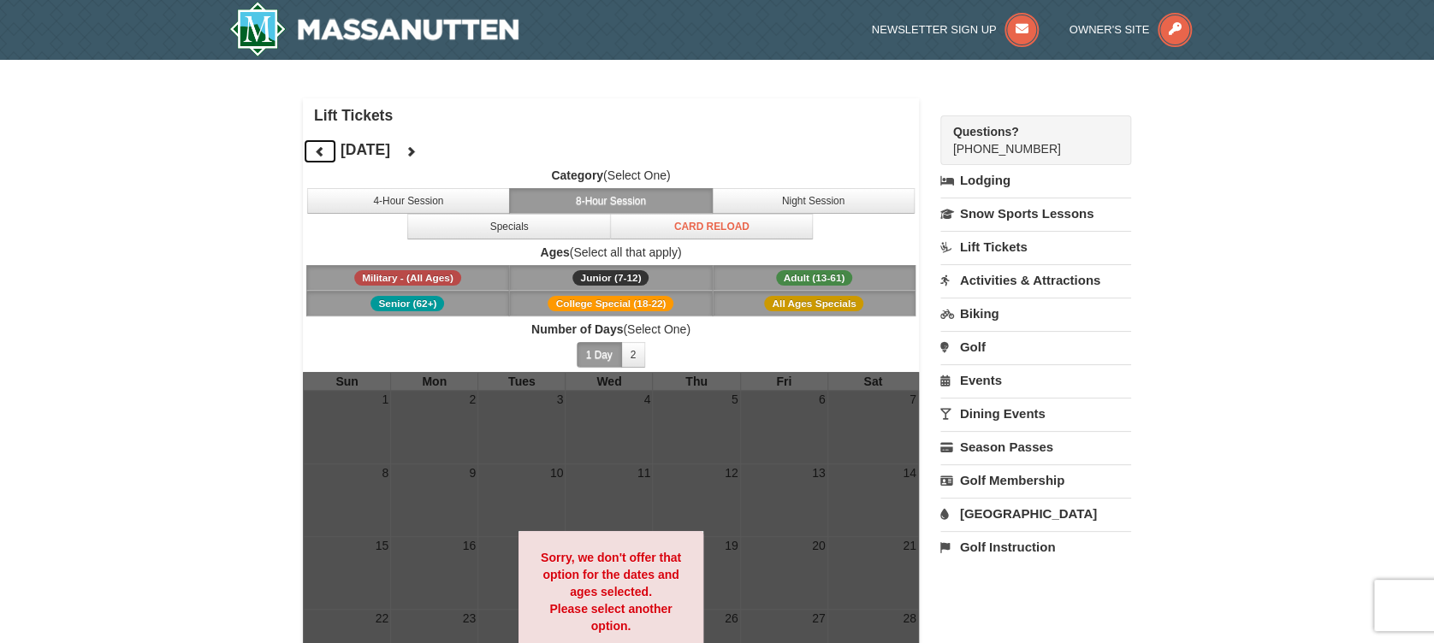
click at [318, 151] on icon at bounding box center [320, 151] width 12 height 12
